Goal: Task Accomplishment & Management: Use online tool/utility

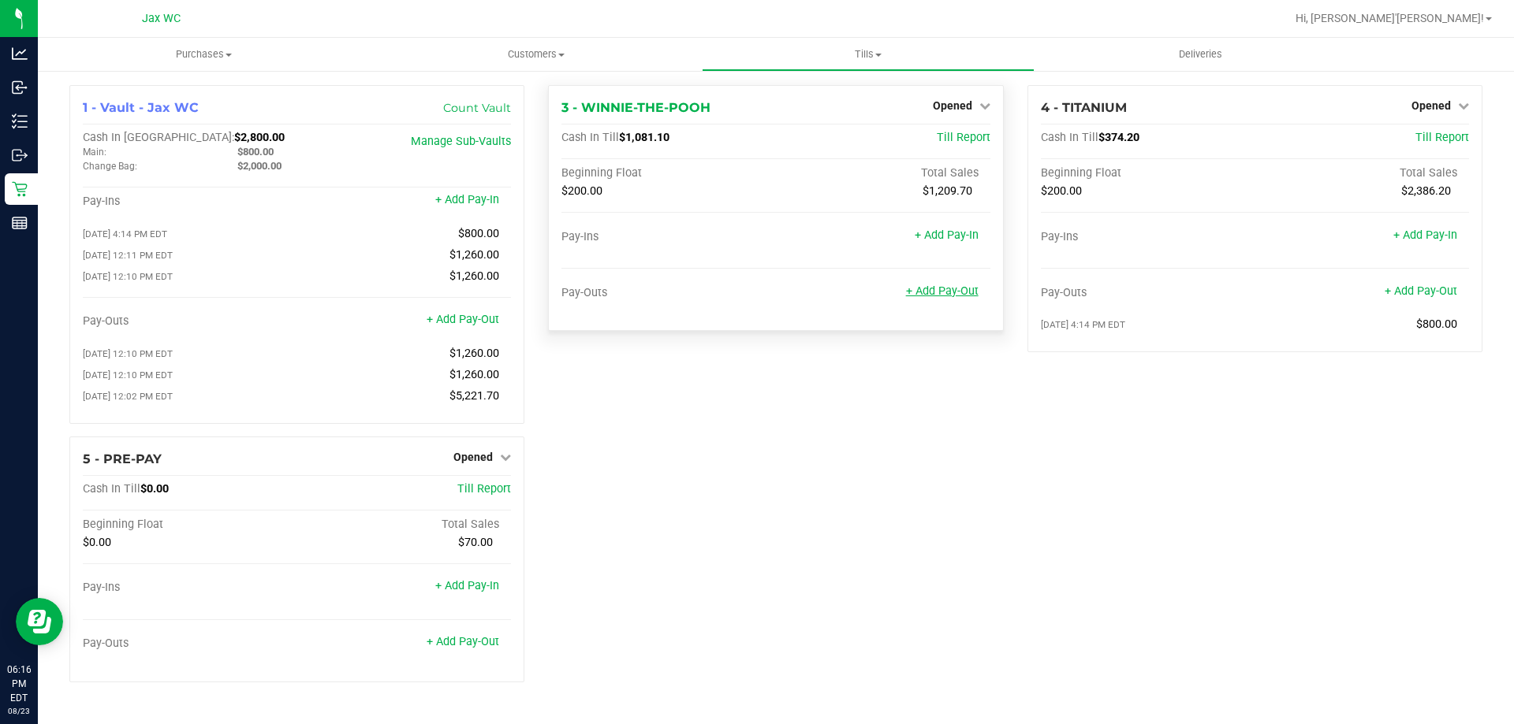
click at [962, 295] on link "+ Add Pay-Out" at bounding box center [942, 291] width 73 height 13
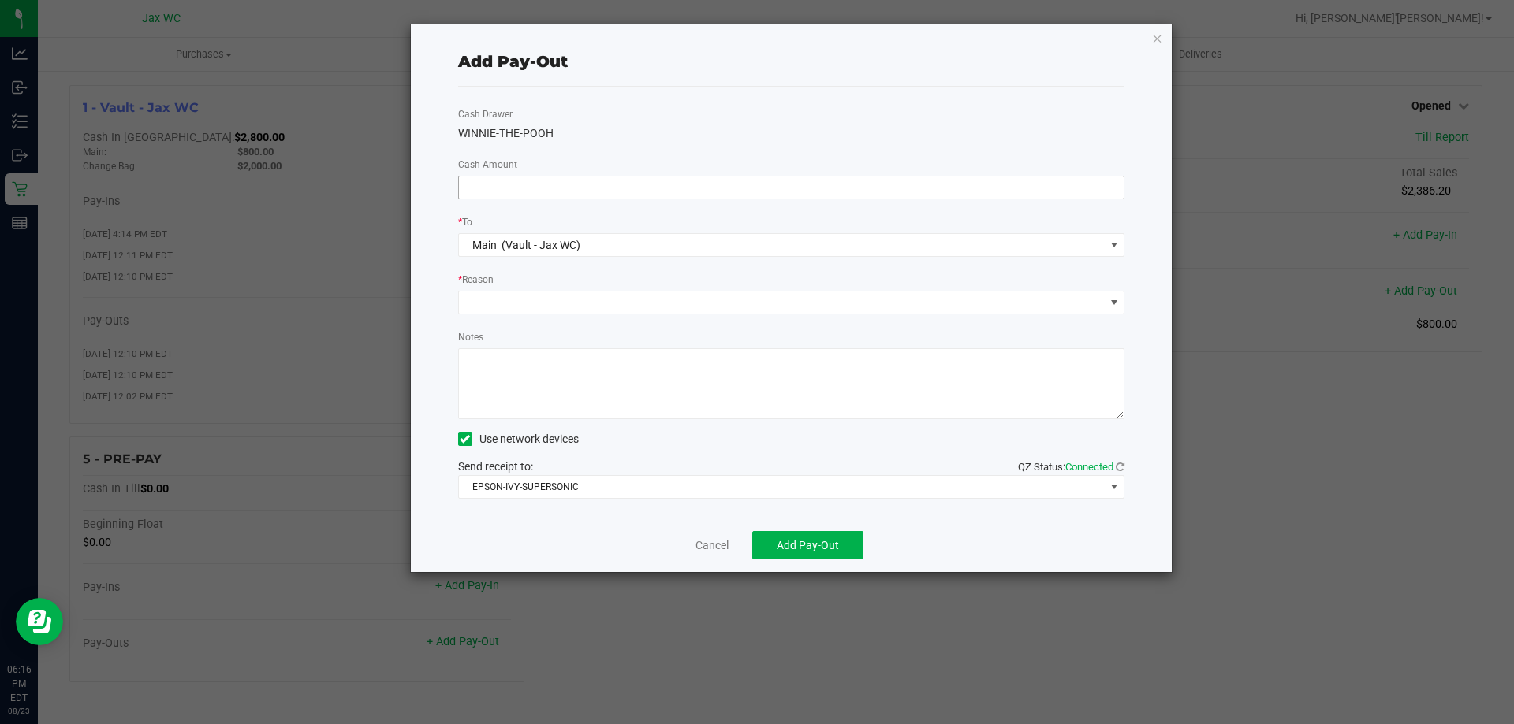
click at [660, 184] on input at bounding box center [791, 188] width 665 height 22
type input "$850.00"
click at [597, 314] on span at bounding box center [791, 303] width 667 height 24
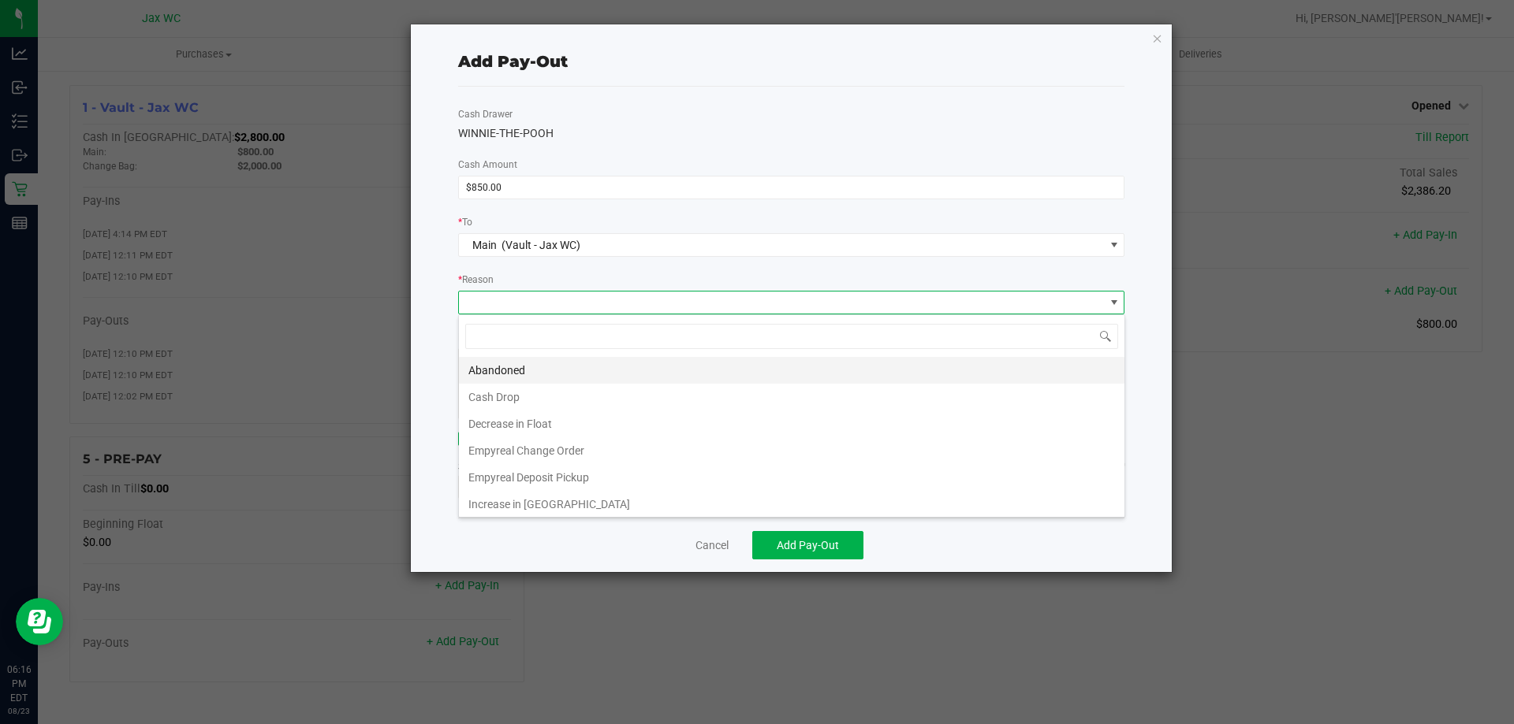
scroll to position [24, 666]
click at [525, 398] on li "Cash Drop" at bounding box center [791, 397] width 665 height 27
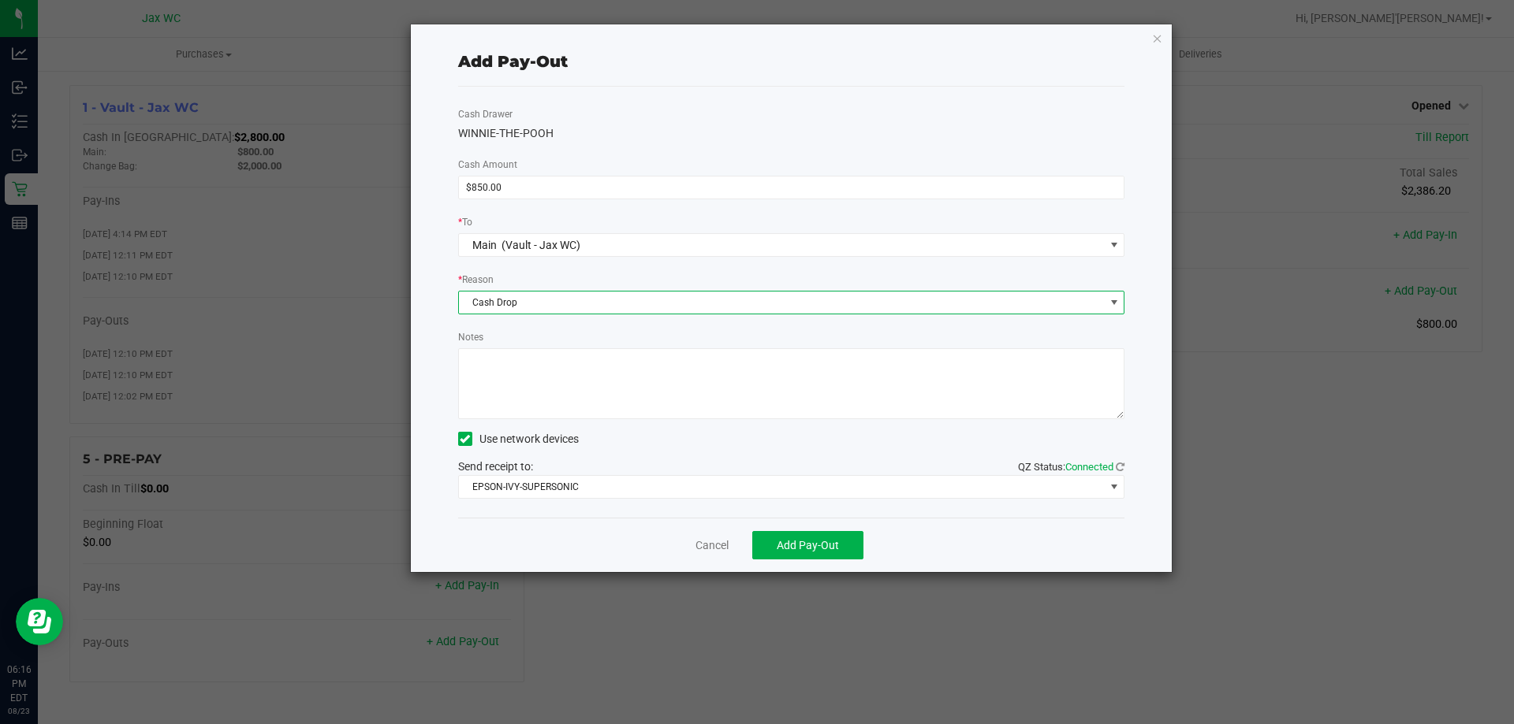
click at [491, 356] on textarea "Notes" at bounding box center [791, 383] width 667 height 71
type textarea "cash drop-ss"
click at [816, 542] on span "Add Pay-Out" at bounding box center [807, 545] width 62 height 13
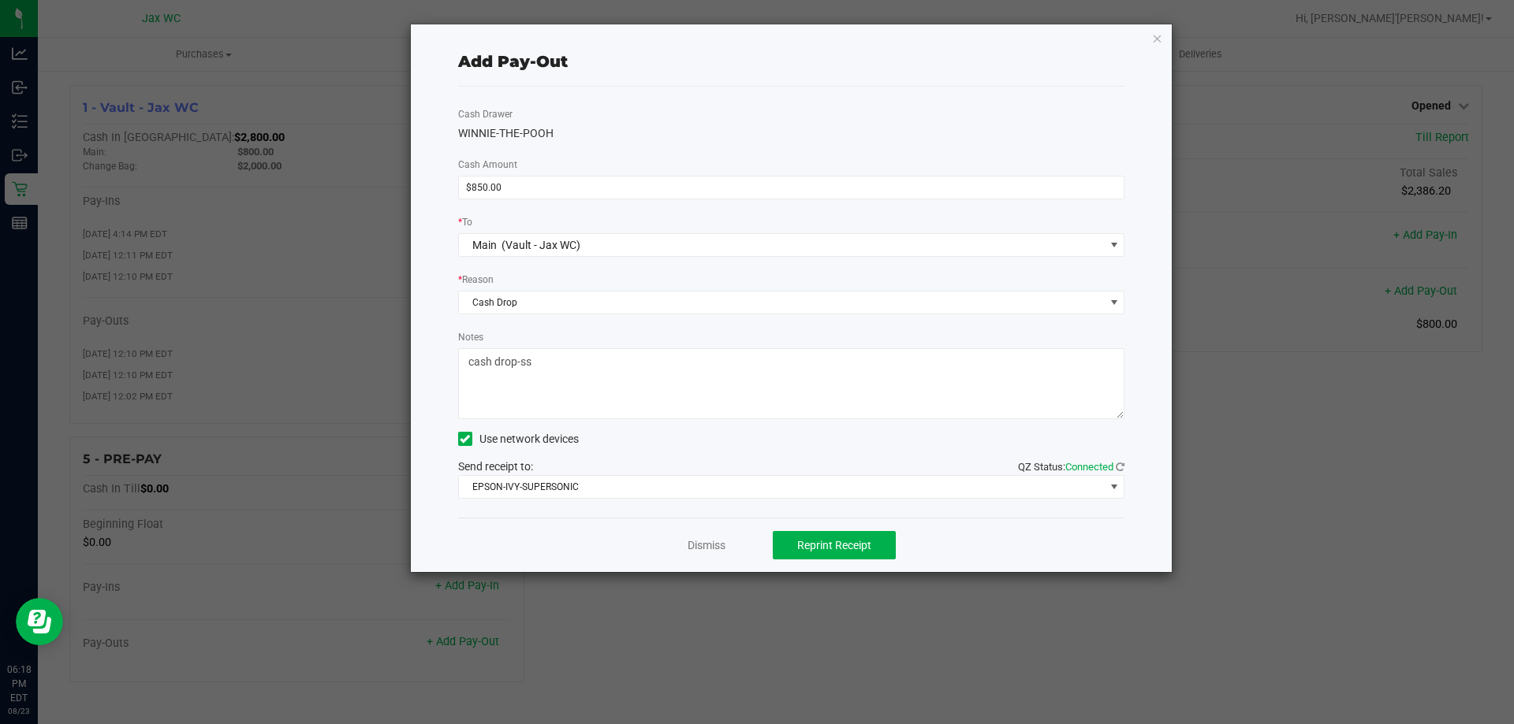
click at [710, 554] on div "Dismiss Reprint Receipt" at bounding box center [791, 545] width 667 height 54
click at [709, 550] on link "Dismiss" at bounding box center [706, 546] width 38 height 17
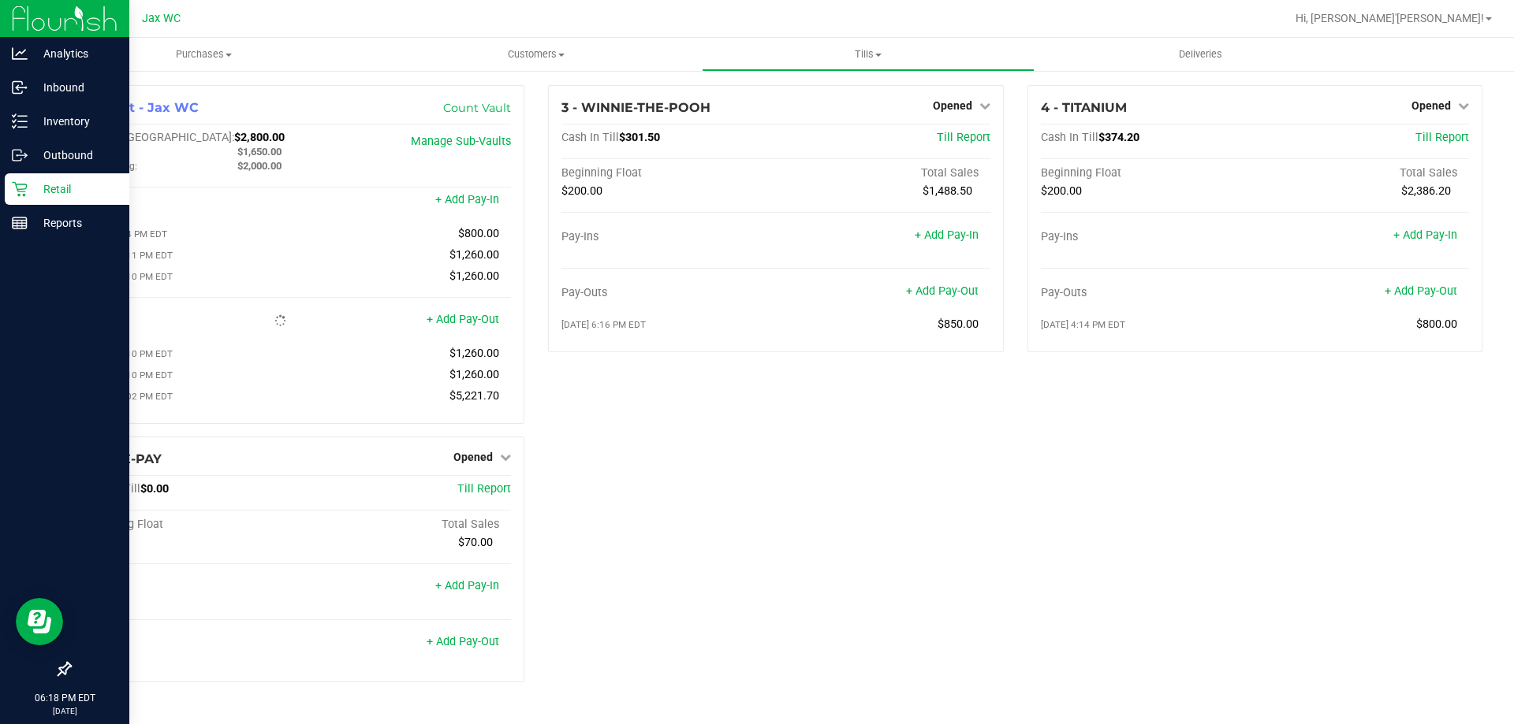
click at [20, 184] on icon at bounding box center [20, 189] width 16 height 16
